Goal: Information Seeking & Learning: Compare options

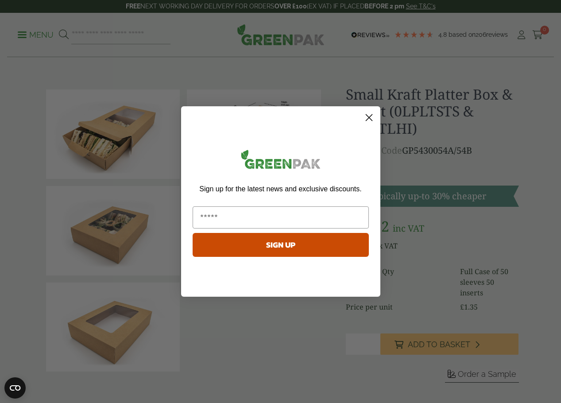
click at [366, 117] on circle "Close dialog" at bounding box center [368, 117] width 15 height 15
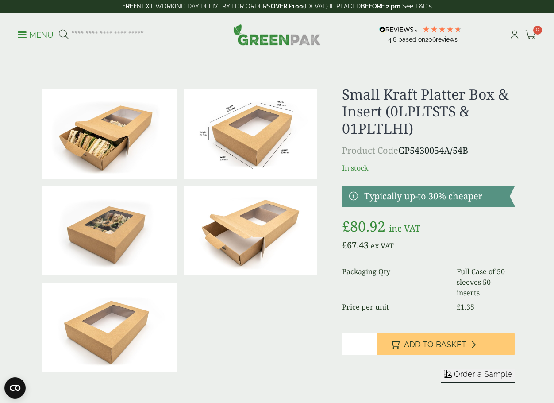
click at [244, 328] on div at bounding box center [180, 230] width 282 height 289
drag, startPoint x: 244, startPoint y: 328, endPoint x: 215, endPoint y: 327, distance: 29.7
click at [215, 327] on div at bounding box center [180, 230] width 282 height 289
